Goal: Task Accomplishment & Management: Manage account settings

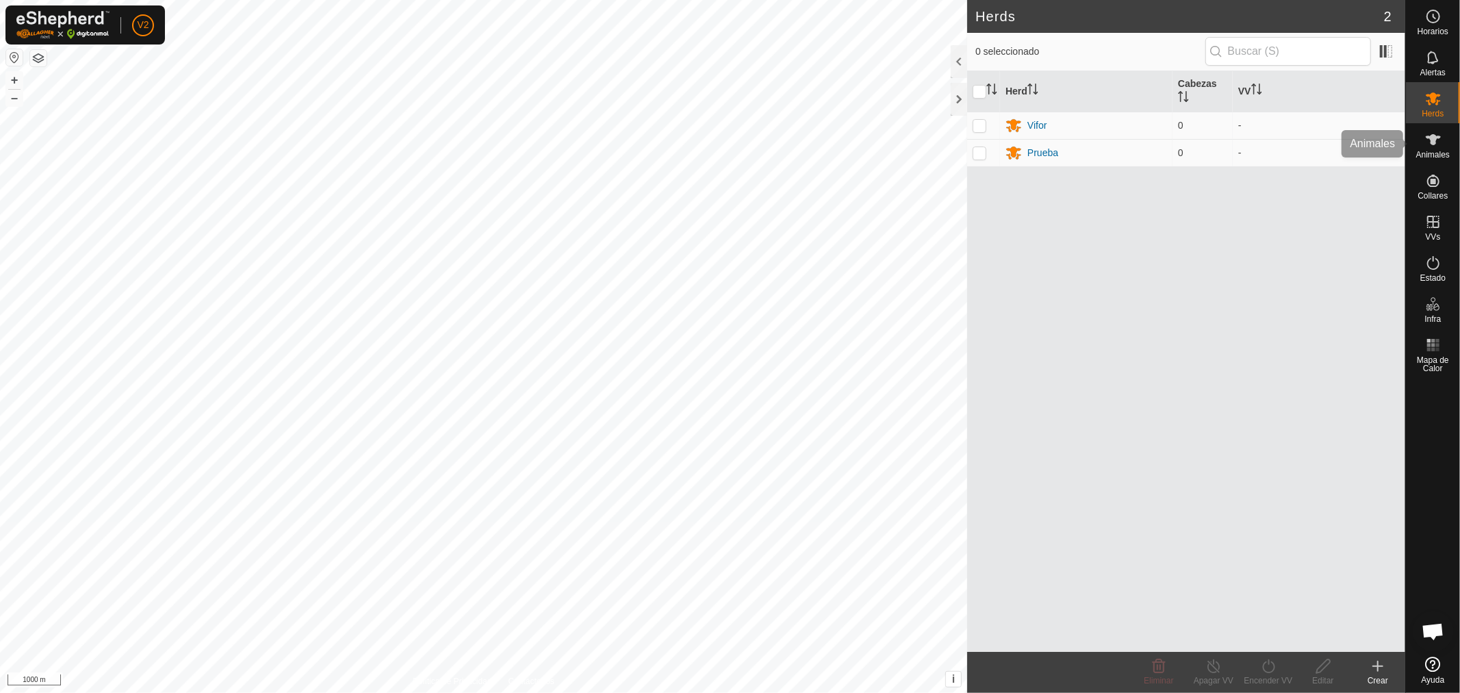
click at [1419, 135] on div "Animales" at bounding box center [1433, 143] width 54 height 41
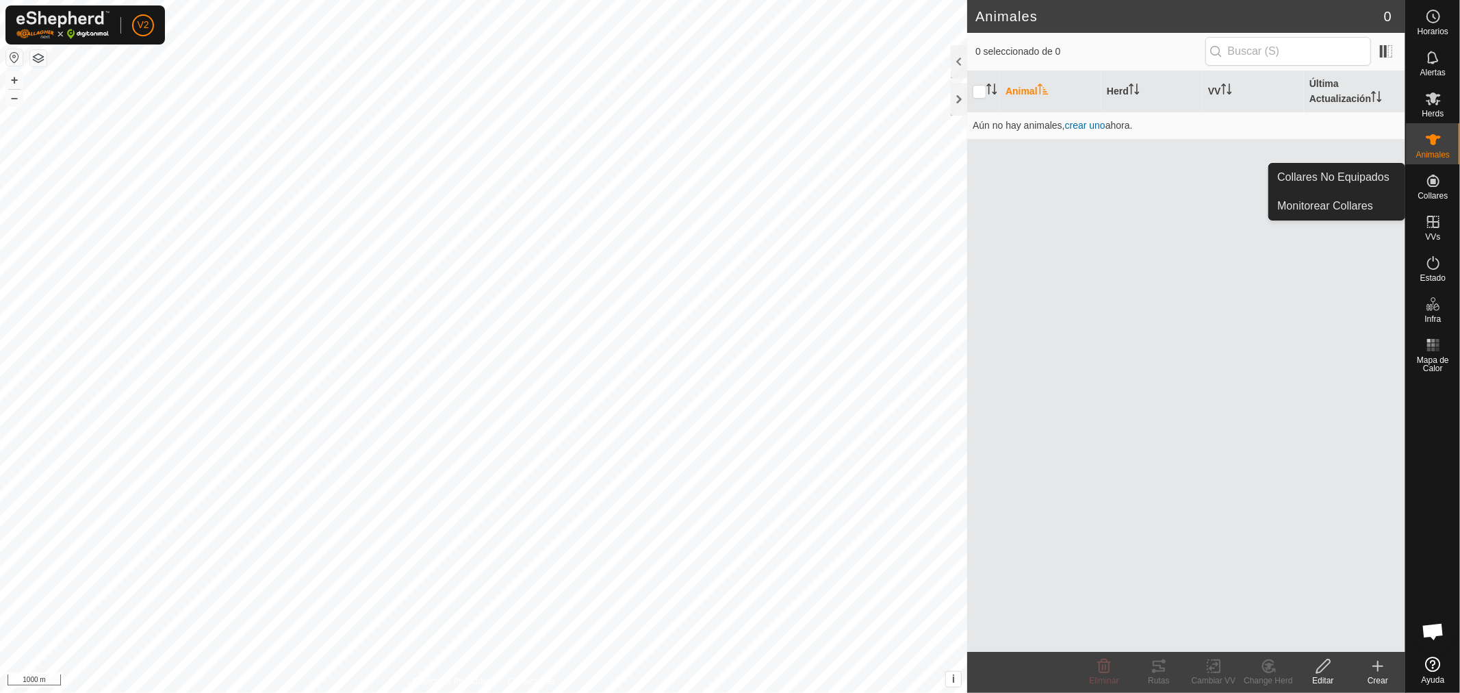
click at [1435, 190] on es-neckbands-svg-icon at bounding box center [1433, 181] width 25 height 22
click at [1432, 160] on div "Animales" at bounding box center [1433, 143] width 54 height 41
click at [1432, 105] on icon at bounding box center [1433, 98] width 16 height 16
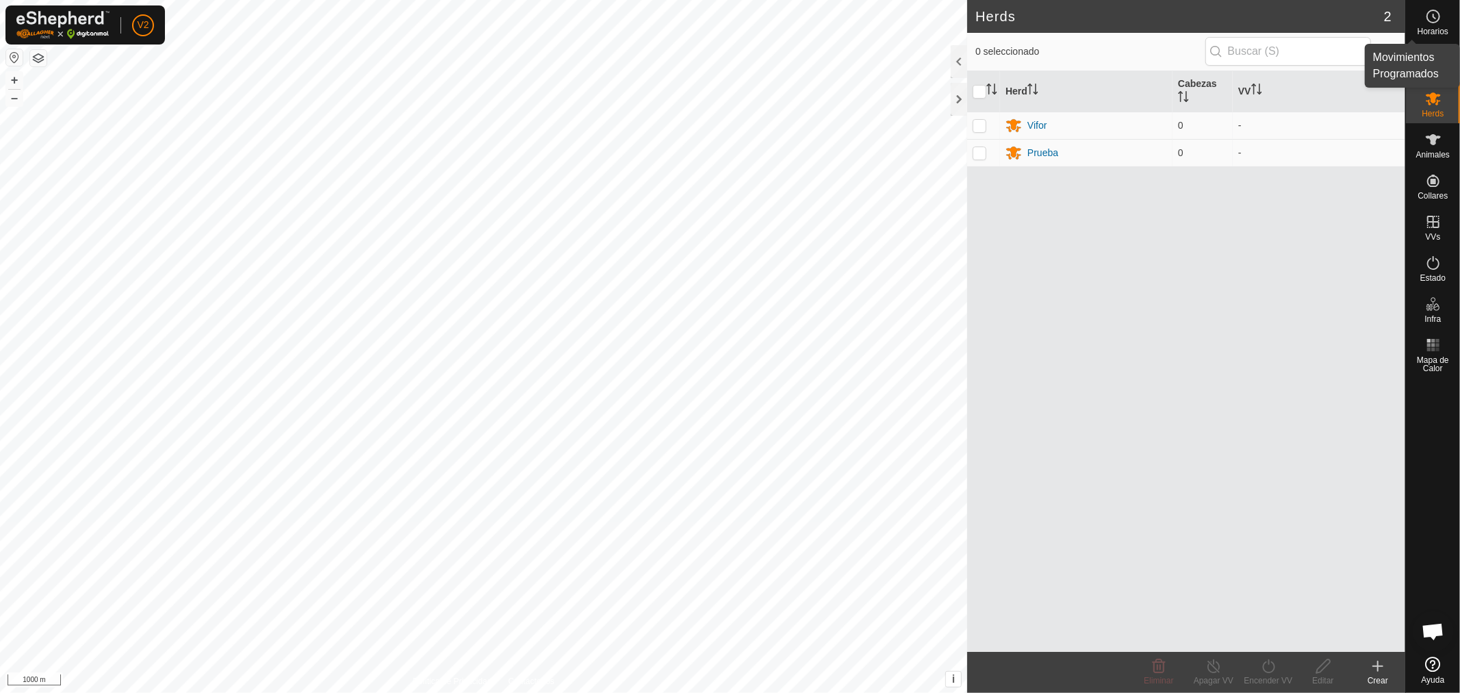
click at [1436, 24] on icon at bounding box center [1433, 16] width 16 height 16
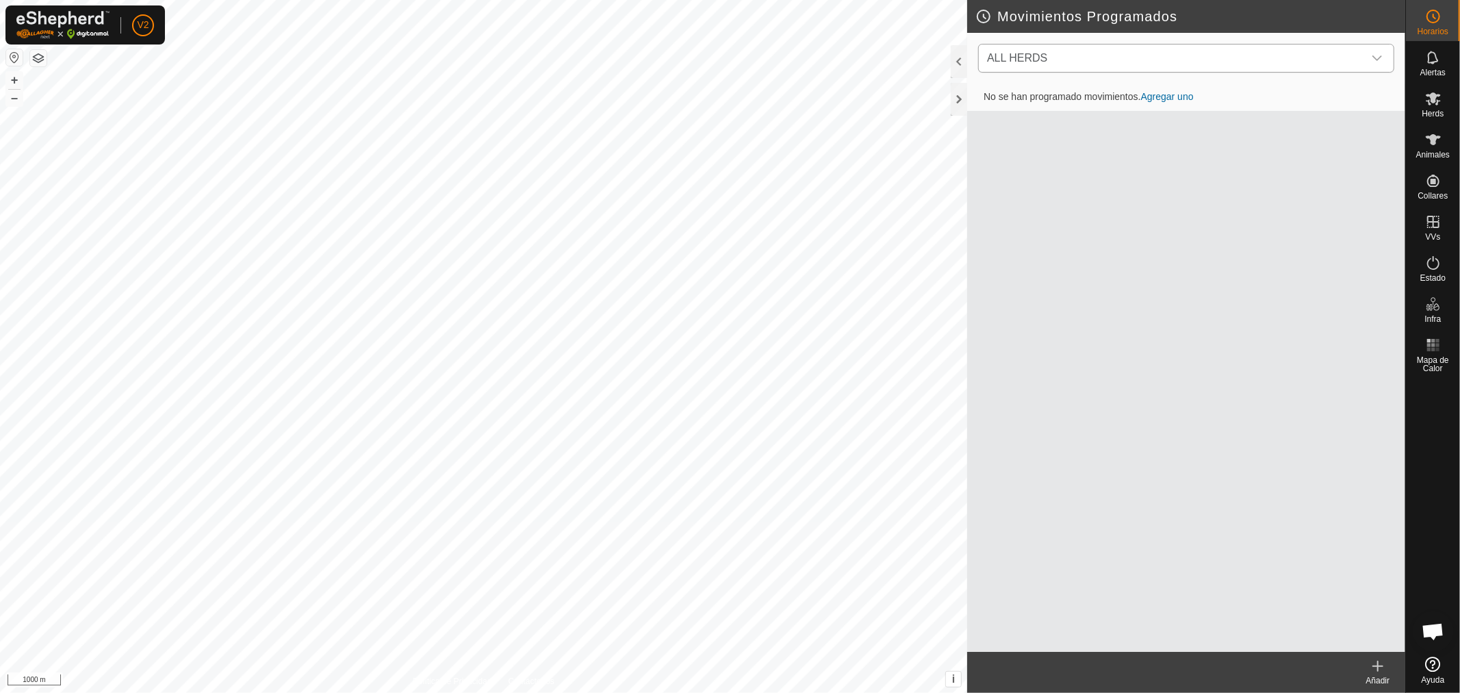
click at [1165, 62] on span "ALL HERDS" at bounding box center [1172, 57] width 382 height 27
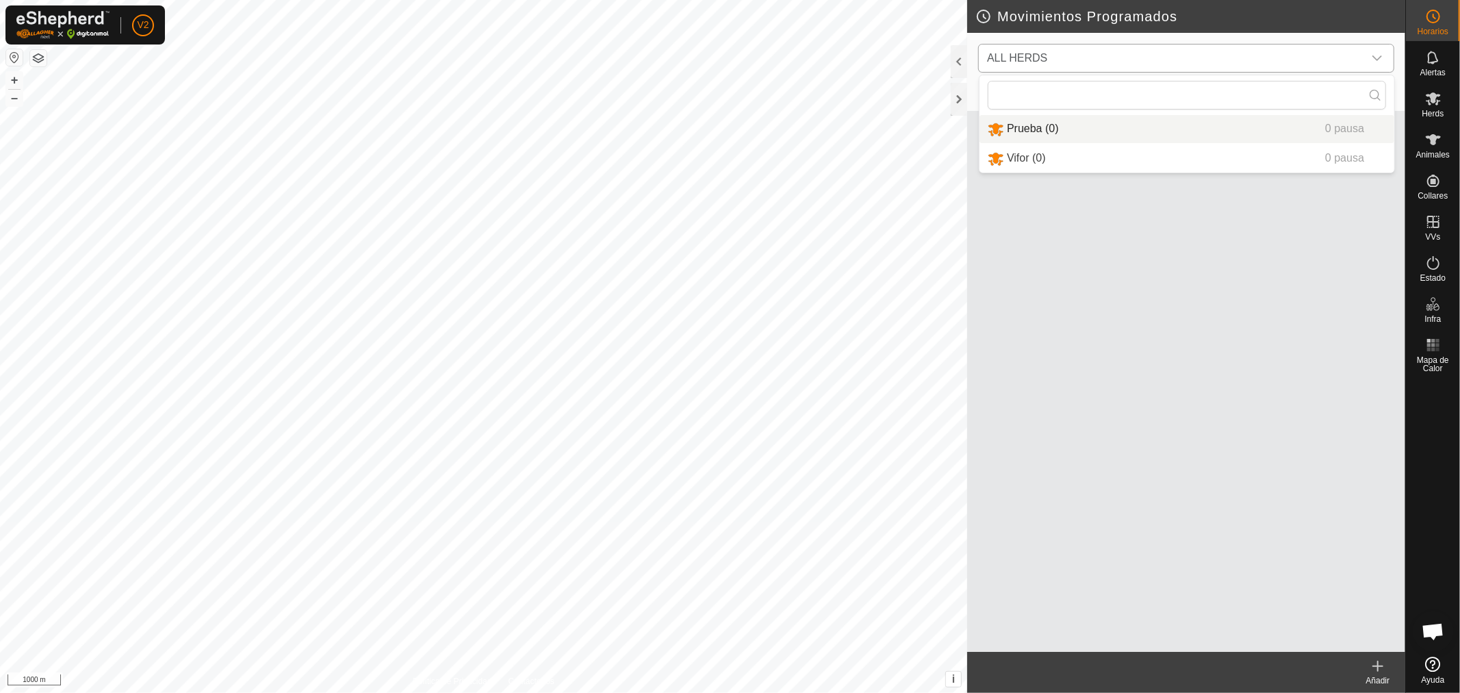
click at [1165, 137] on li "Prueba (0) 0 pausa" at bounding box center [1186, 129] width 415 height 28
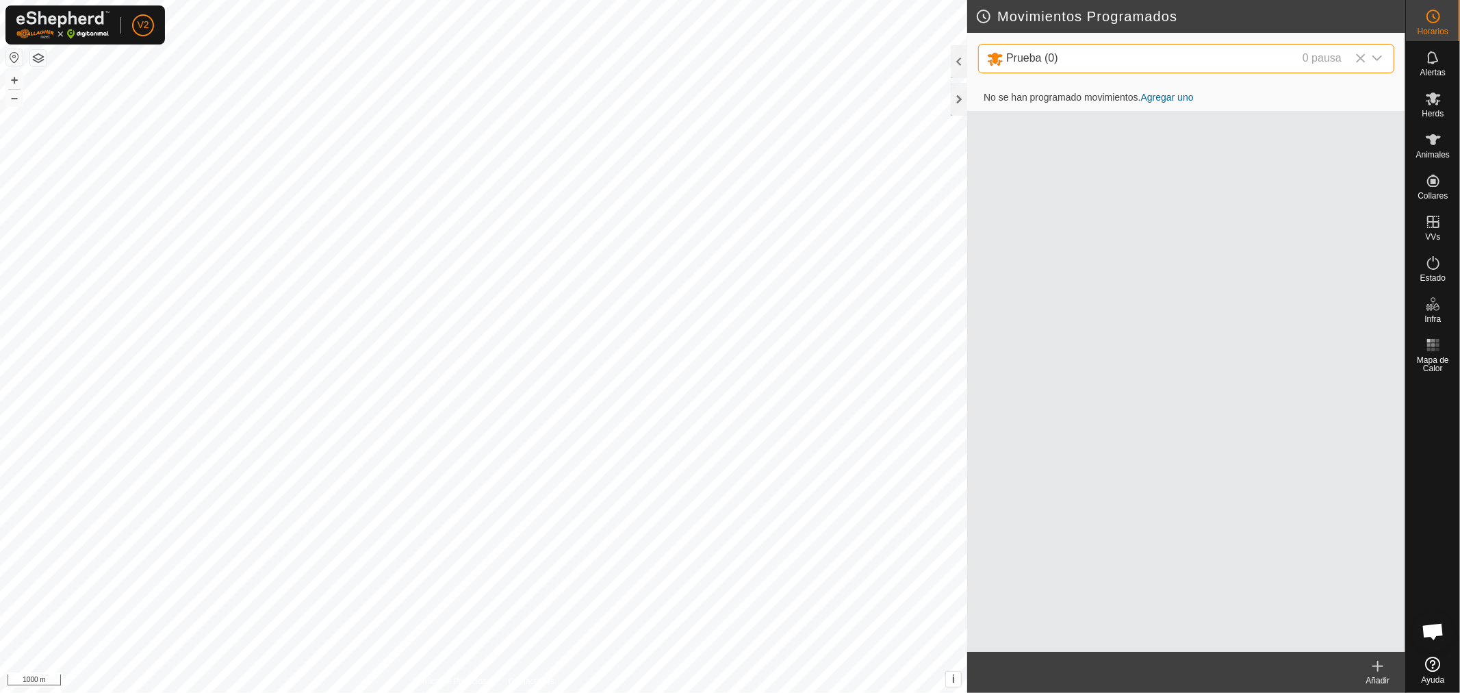
click at [1172, 94] on link "Agregar uno" at bounding box center [1167, 97] width 53 height 11
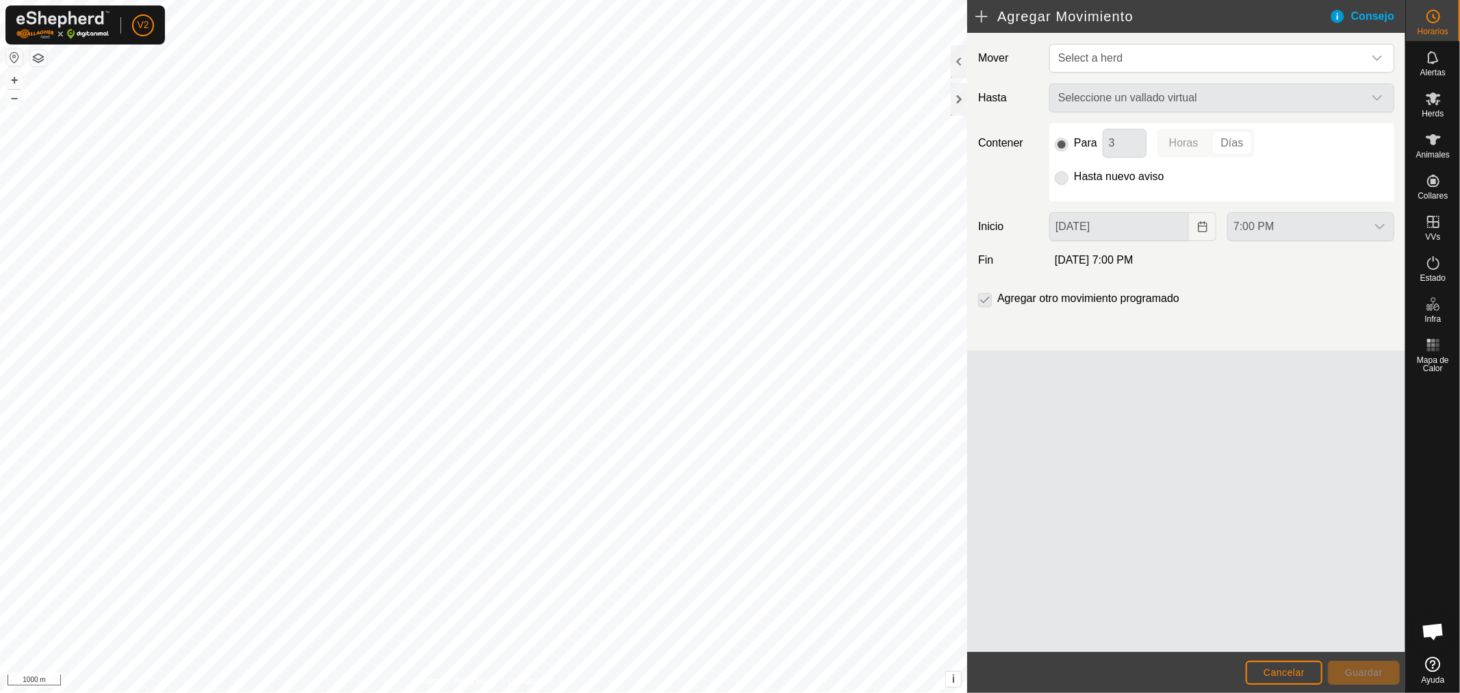
click at [1172, 94] on div "Seleccione un vallado virtual" at bounding box center [1222, 97] width 356 height 29
click at [1159, 55] on span "Select a herd" at bounding box center [1207, 57] width 311 height 27
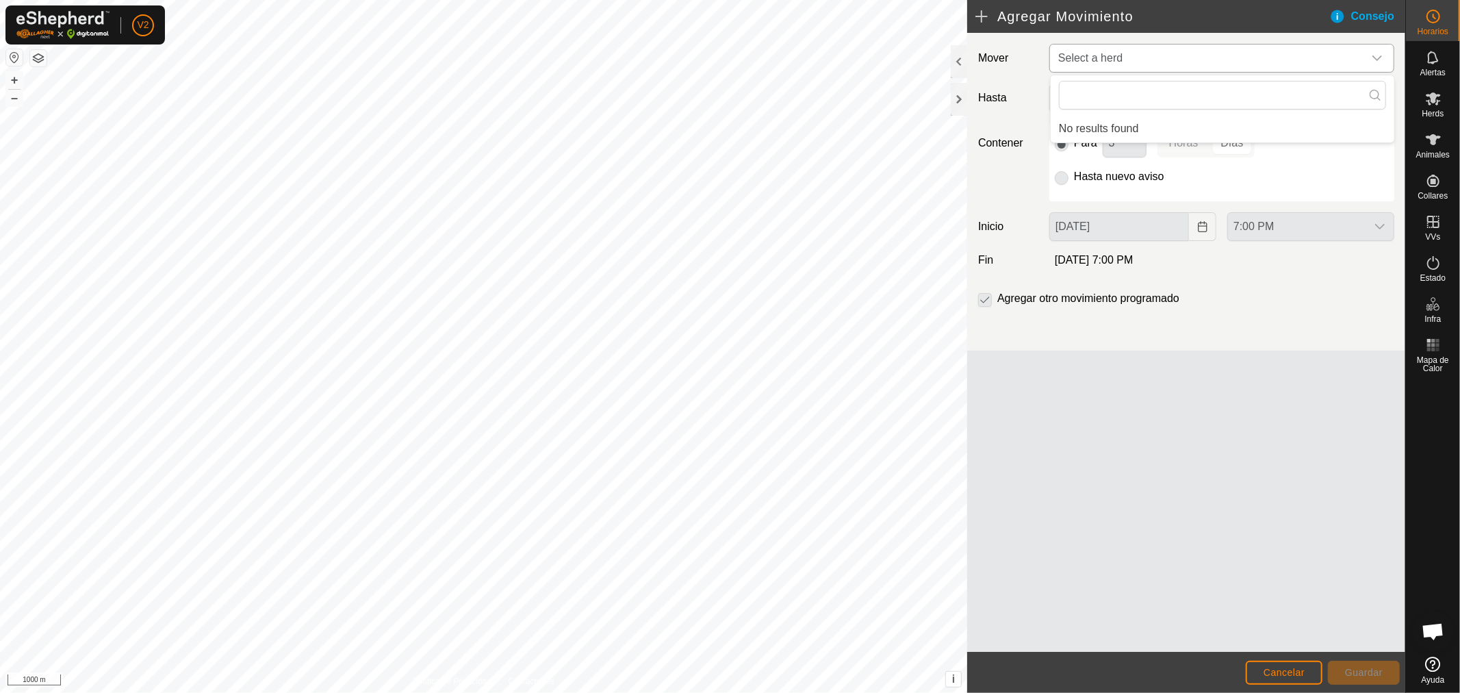
click at [1158, 55] on span "Select a herd" at bounding box center [1207, 57] width 311 height 27
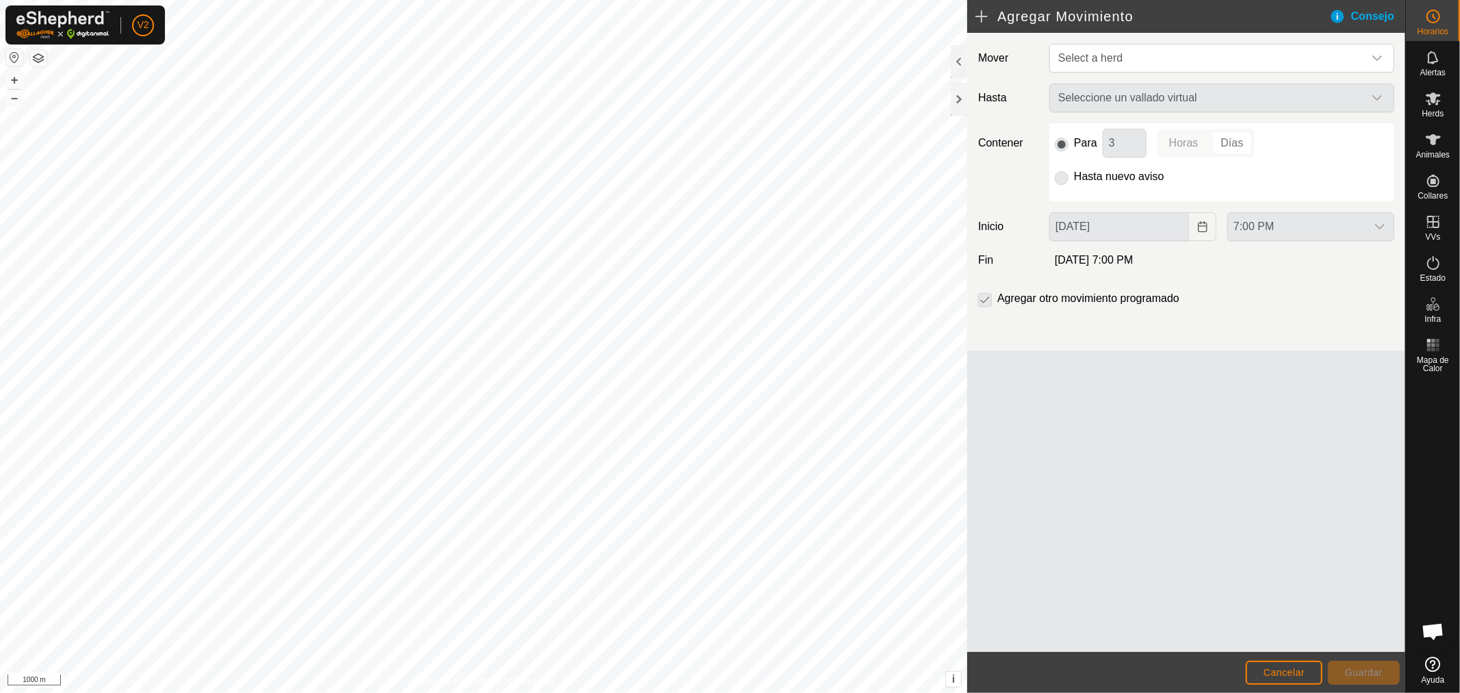
click at [1144, 93] on div "Seleccione un vallado virtual" at bounding box center [1222, 97] width 356 height 29
click at [1432, 214] on icon at bounding box center [1433, 222] width 16 height 16
click at [1433, 219] on icon at bounding box center [1433, 222] width 12 height 12
click at [1364, 218] on link "En Rotación" at bounding box center [1346, 220] width 117 height 27
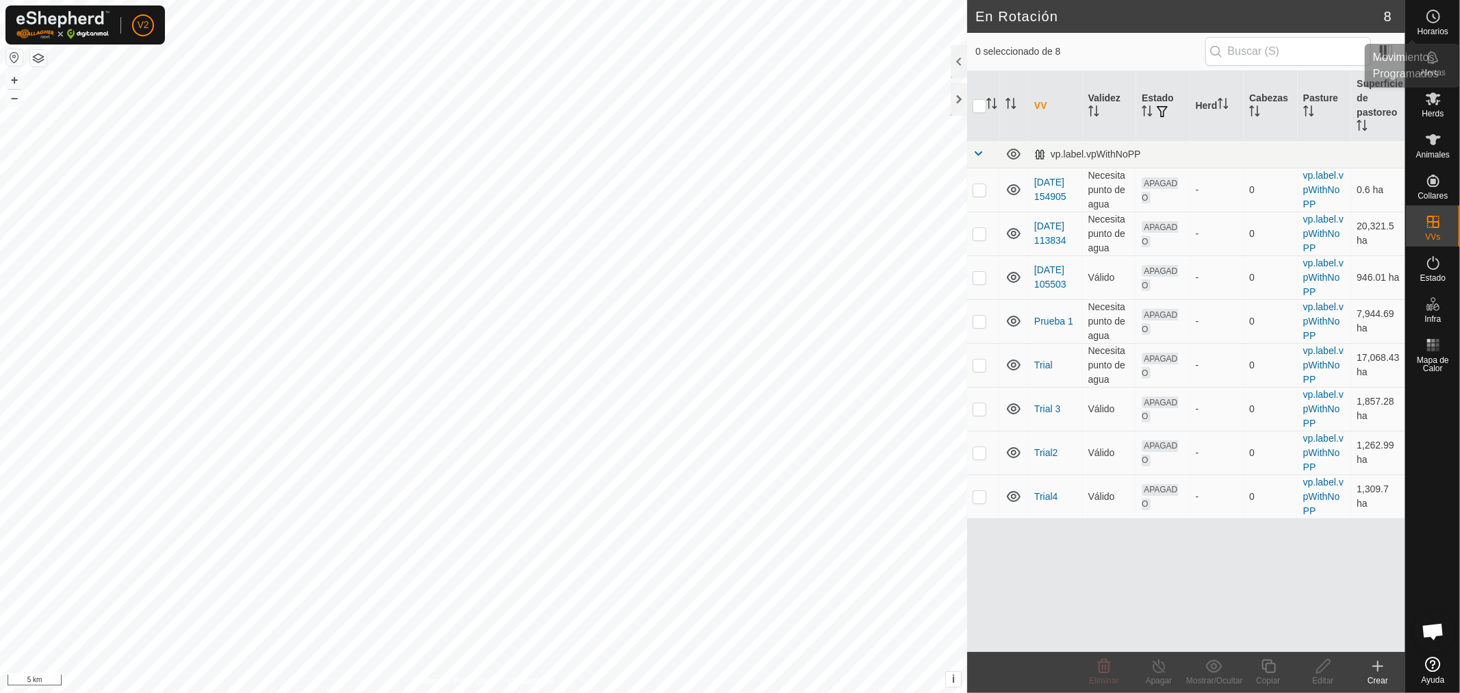
click at [1440, 21] on icon at bounding box center [1433, 16] width 16 height 16
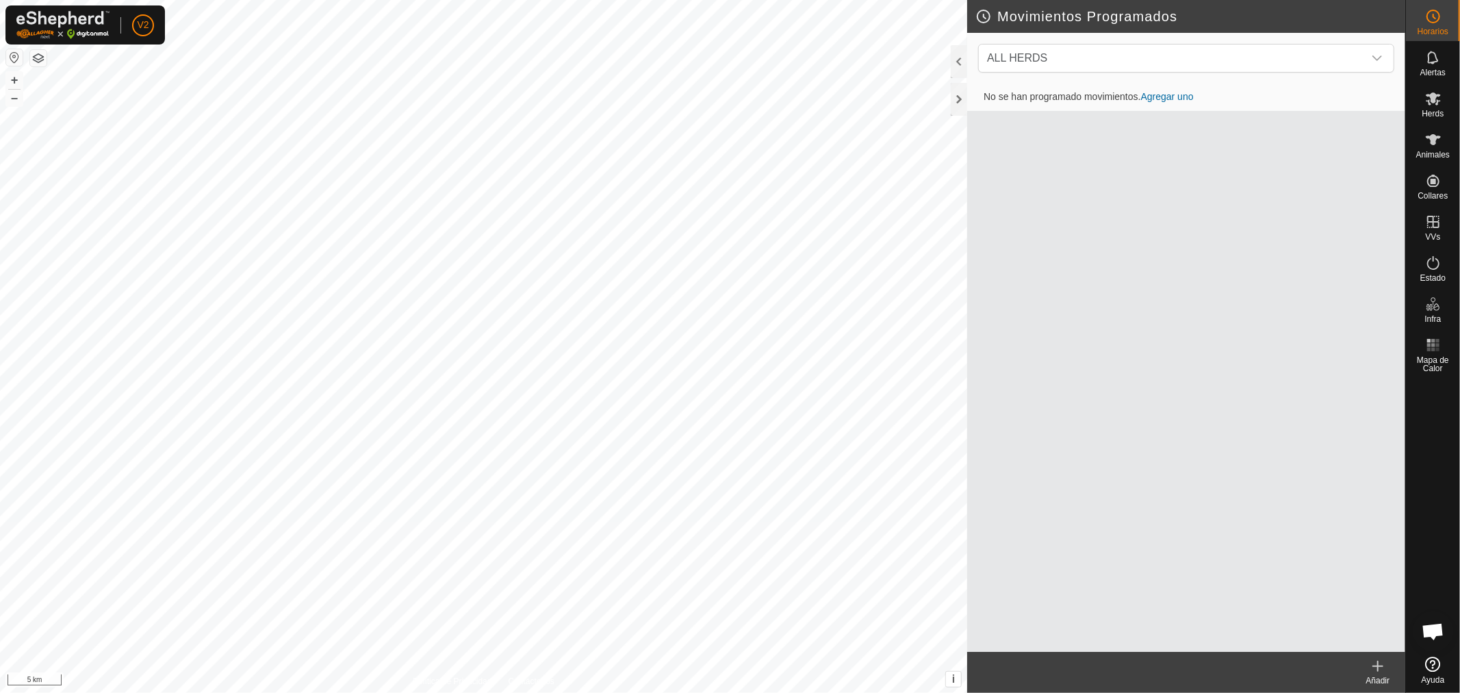
click at [1154, 91] on link "Agregar uno" at bounding box center [1167, 96] width 53 height 11
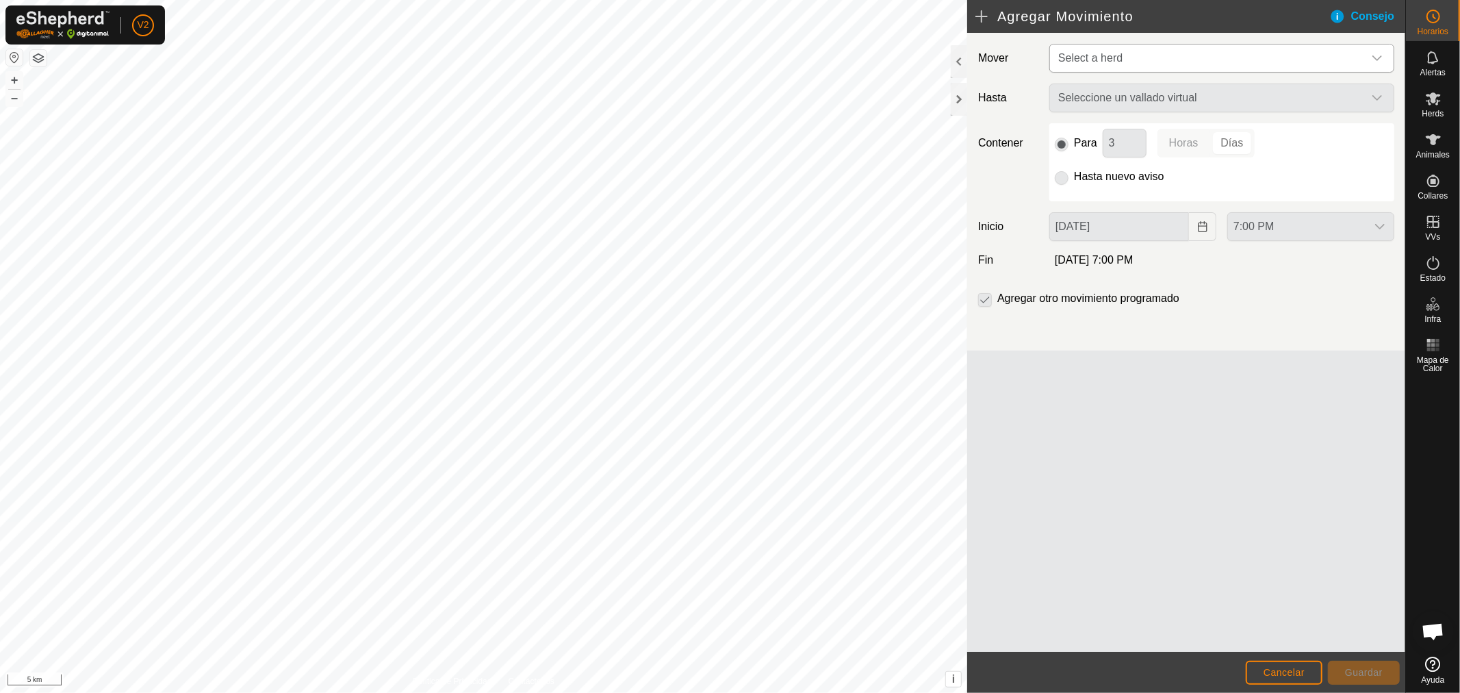
click at [1119, 70] on span "Select a herd" at bounding box center [1207, 57] width 311 height 27
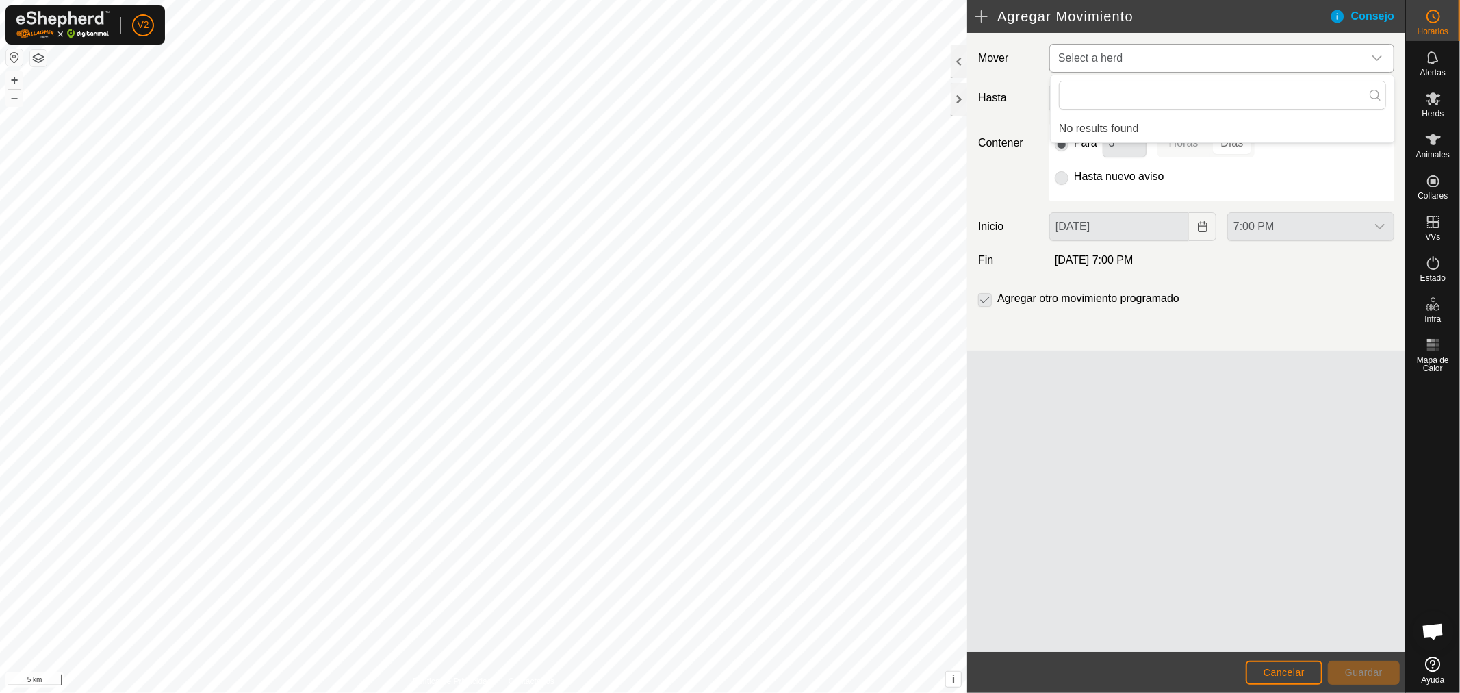
click at [1117, 130] on li "No results found" at bounding box center [1222, 128] width 344 height 27
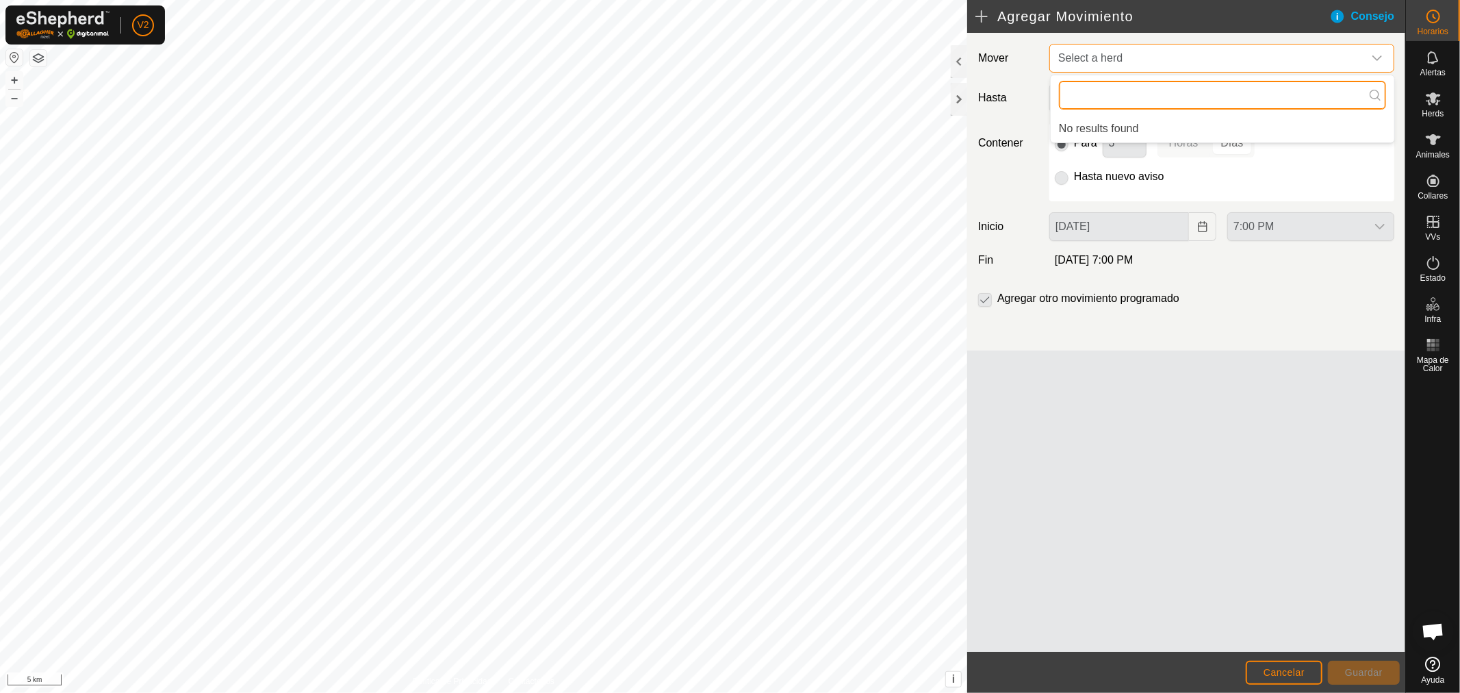
click at [1113, 94] on input "text" at bounding box center [1222, 95] width 327 height 29
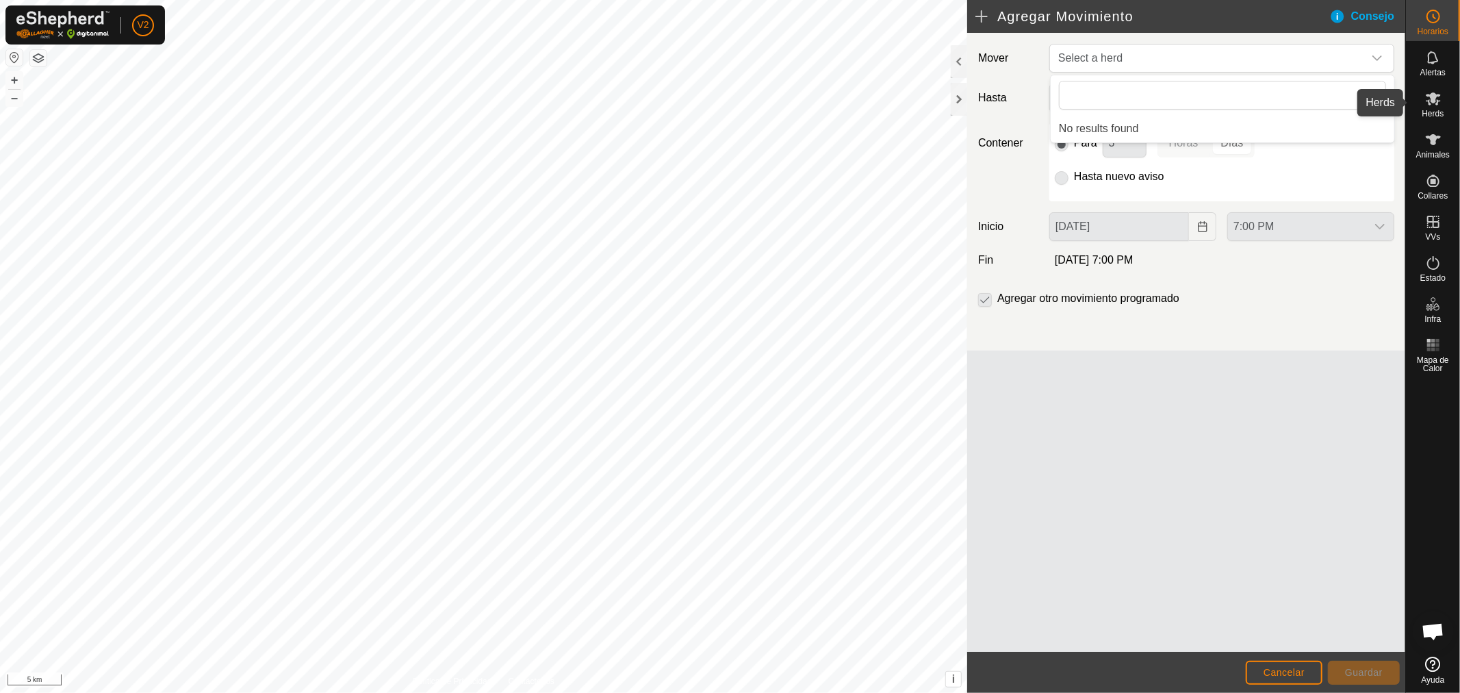
click at [1448, 98] on div "Herds" at bounding box center [1433, 102] width 54 height 41
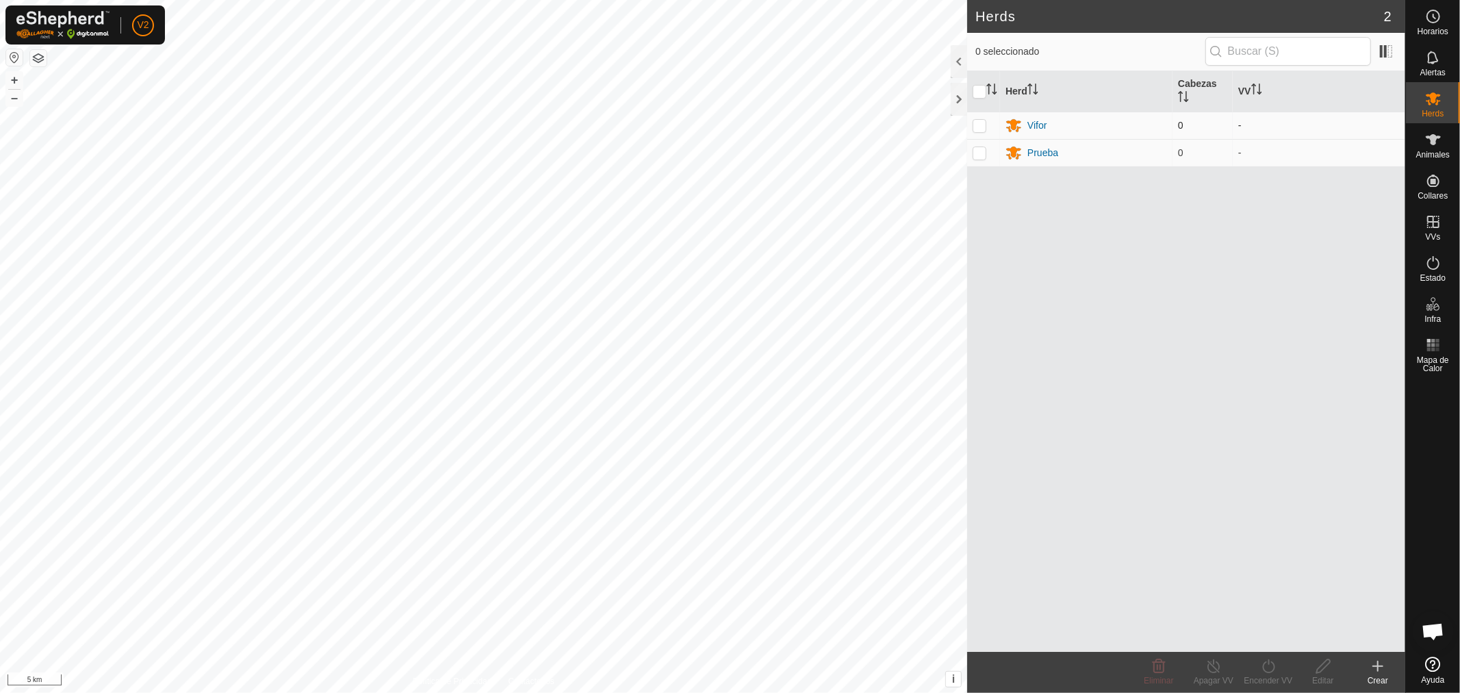
click at [975, 130] on p-checkbox at bounding box center [979, 125] width 14 height 11
checkbox input "true"
click at [140, 16] on p-avatar "V2" at bounding box center [143, 25] width 22 height 22
click at [146, 24] on span "V2" at bounding box center [143, 25] width 12 height 14
click at [190, 112] on link "Cerrar sesión" at bounding box center [205, 107] width 135 height 22
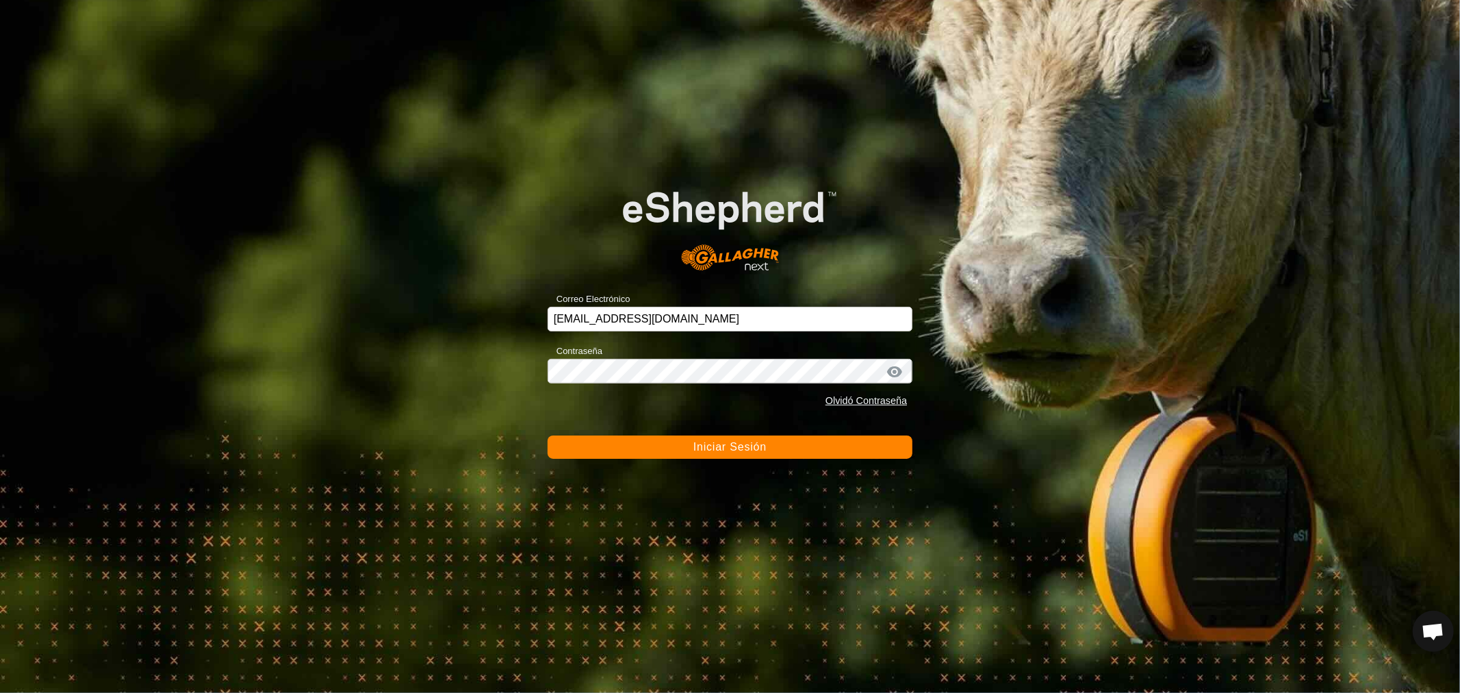
click at [648, 448] on button "Iniciar Sesión" at bounding box center [729, 446] width 365 height 23
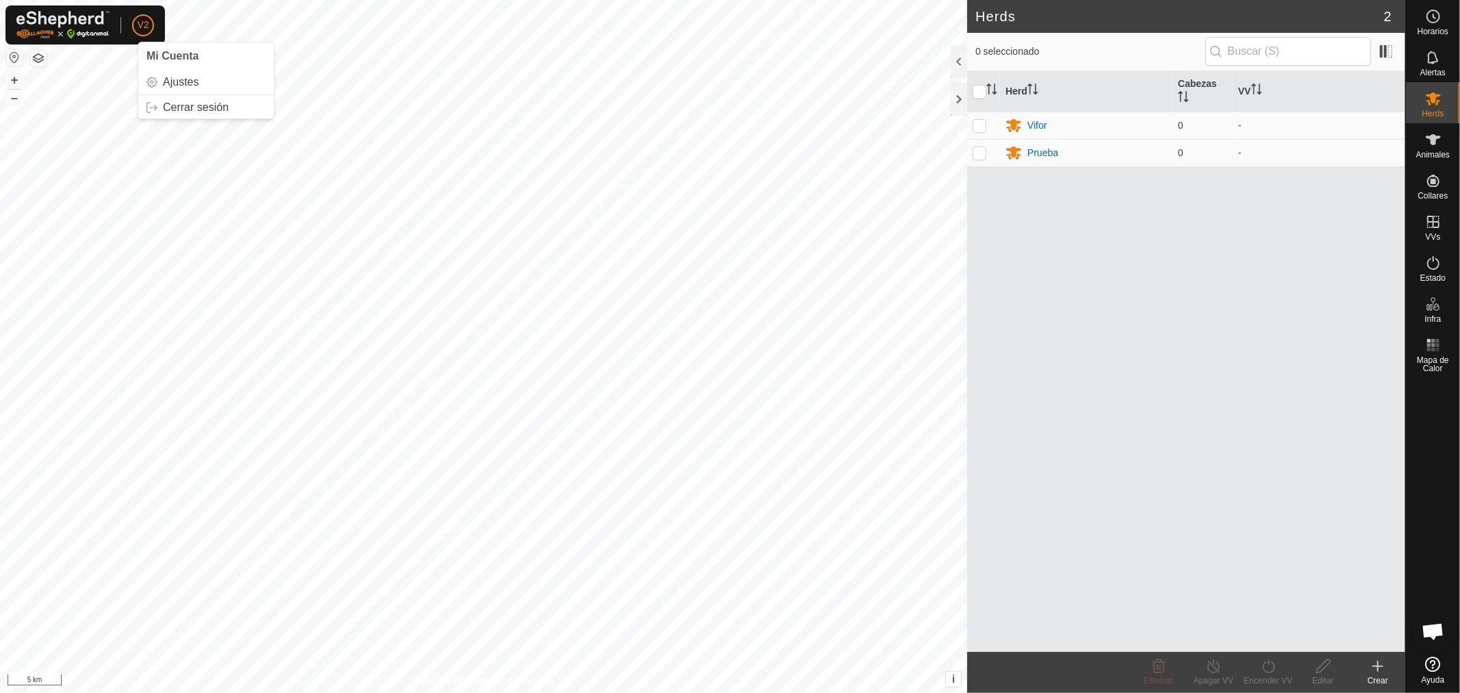
click at [146, 16] on p-avatar "V2" at bounding box center [143, 25] width 22 height 22
click at [175, 104] on link "Cerrar sesión" at bounding box center [205, 107] width 135 height 22
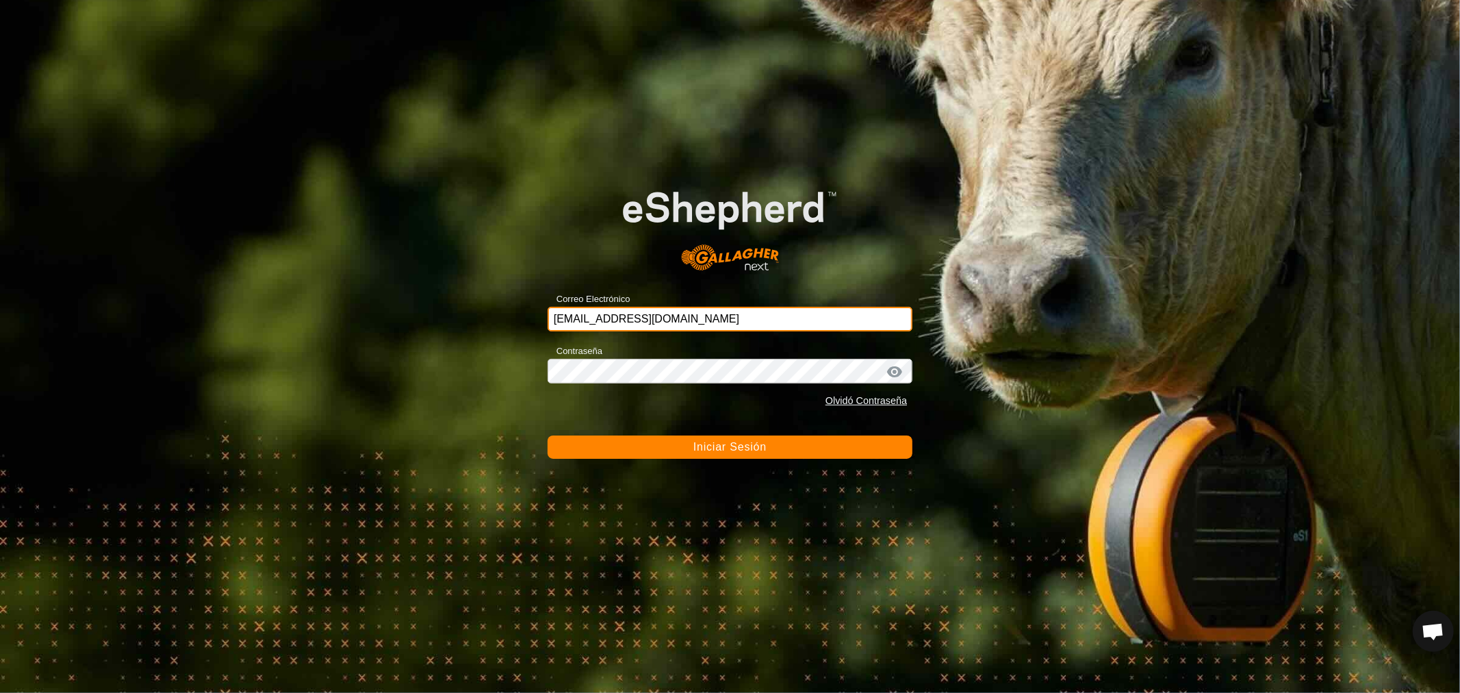
click at [816, 323] on input "[EMAIL_ADDRESS][DOMAIN_NAME]" at bounding box center [729, 319] width 365 height 25
click at [712, 316] on input "[EMAIL_ADDRESS][DOMAIN_NAME]" at bounding box center [729, 319] width 365 height 25
click at [714, 317] on input "[EMAIL_ADDRESS][DOMAIN_NAME]" at bounding box center [729, 319] width 365 height 25
click at [714, 318] on input "[EMAIL_ADDRESS][DOMAIN_NAME]" at bounding box center [729, 319] width 365 height 25
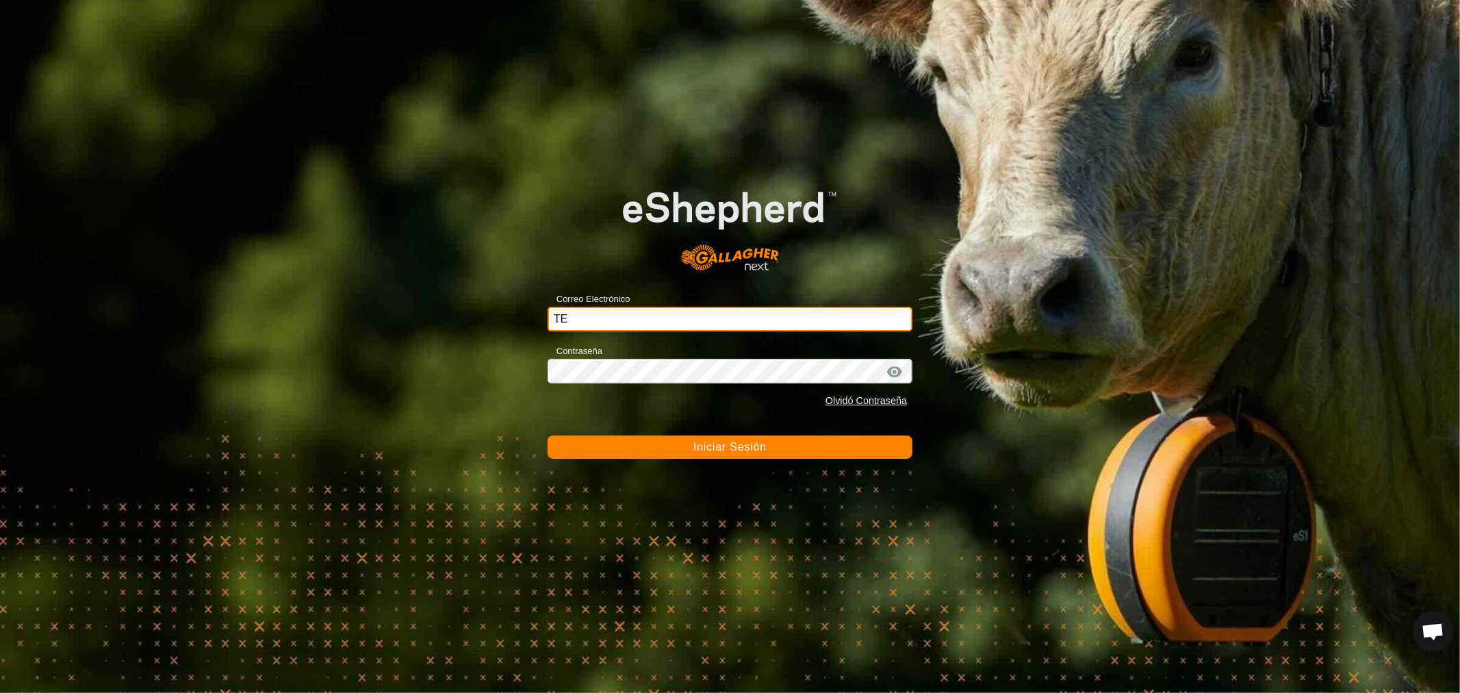
type input "T"
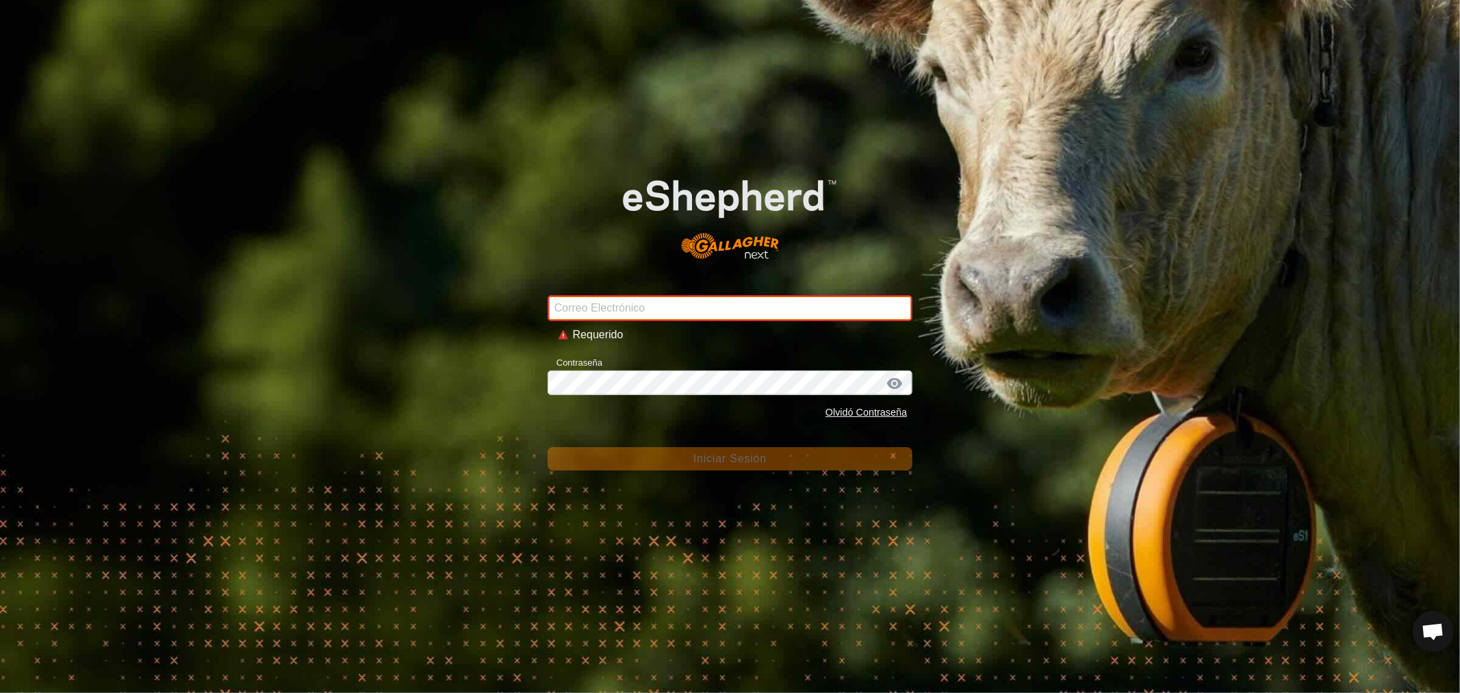
type input "[EMAIL_ADDRESS][DOMAIN_NAME]"
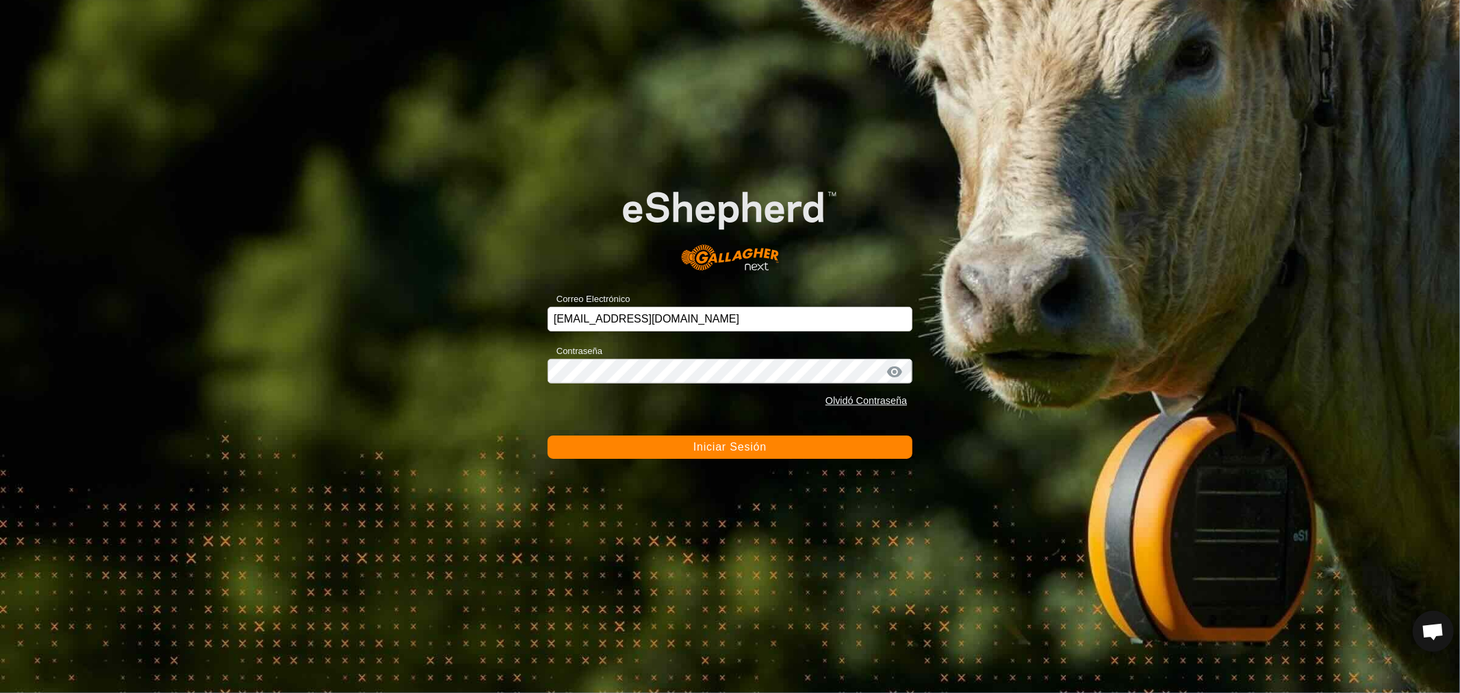
click at [746, 452] on span "Iniciar Sesión" at bounding box center [729, 447] width 73 height 12
